Goal: Task Accomplishment & Management: Complete application form

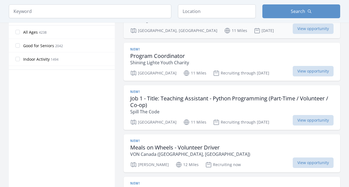
scroll to position [317, 0]
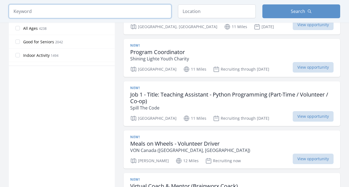
click at [119, 12] on input "search" at bounding box center [90, 11] width 162 height 14
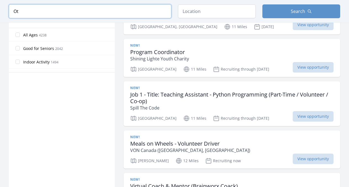
scroll to position [323, 0]
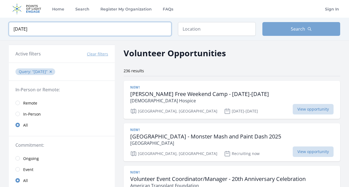
type input "[DATE]"
click at [311, 26] on button "Search" at bounding box center [301, 29] width 78 height 14
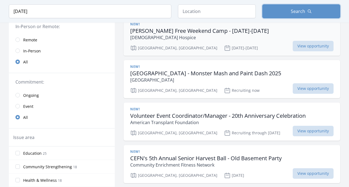
scroll to position [61, 0]
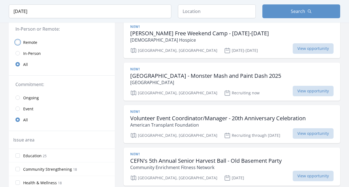
click at [16, 41] on input "radio" at bounding box center [17, 42] width 4 height 4
click at [18, 44] on input "radio" at bounding box center [17, 42] width 4 height 4
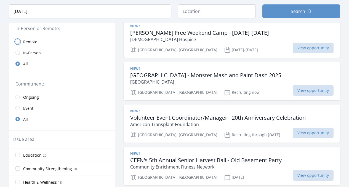
click at [18, 47] on link "Remote" at bounding box center [62, 41] width 106 height 11
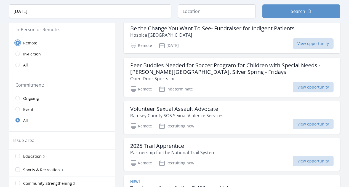
click at [18, 45] on input "radio" at bounding box center [17, 43] width 4 height 4
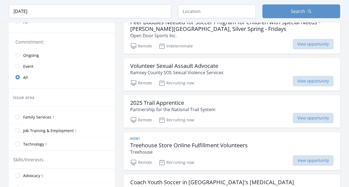
scroll to position [117, 0]
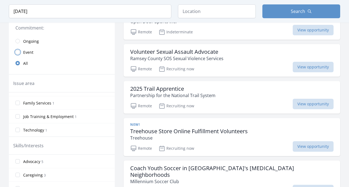
click at [16, 54] on input "radio" at bounding box center [17, 52] width 4 height 4
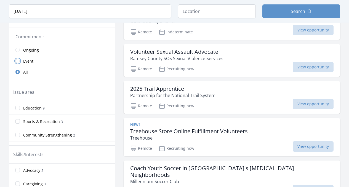
click at [18, 59] on input "radio" at bounding box center [17, 61] width 4 height 4
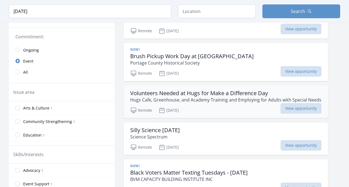
click at [218, 94] on h3 "Volunteers Needed at Hugs for Make a Difference Day" at bounding box center [225, 93] width 191 height 7
click at [290, 107] on span "View opportunity" at bounding box center [300, 108] width 41 height 10
click at [311, 106] on span "View opportunity" at bounding box center [300, 108] width 41 height 10
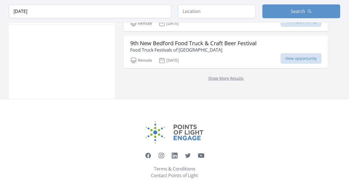
scroll to position [363, 0]
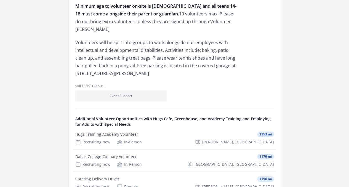
scroll to position [308, 0]
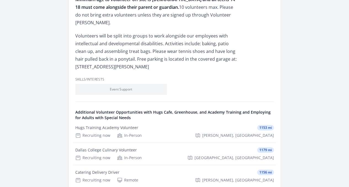
click at [0, 0] on link "Learn more about Hugs Cafe, Greenhouse, and Academy Training and Employing for …" at bounding box center [0, 0] width 0 height 0
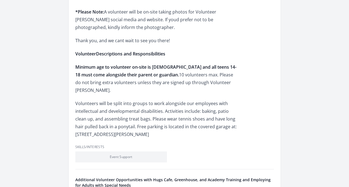
scroll to position [226, 0]
